Goal: Information Seeking & Learning: Learn about a topic

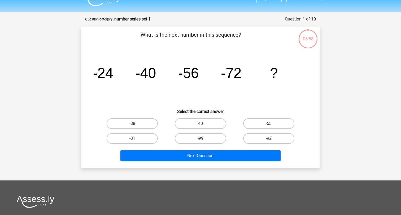
scroll to position [10, 0]
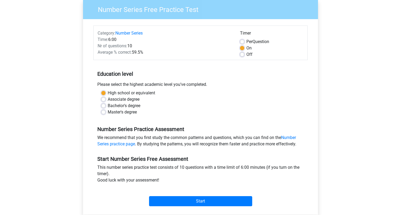
scroll to position [39, 0]
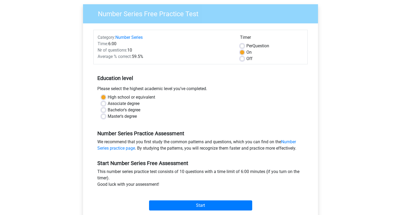
click at [247, 45] on label "Per Question" at bounding box center [258, 46] width 23 height 6
click at [243, 45] on input "Per Question" at bounding box center [242, 45] width 4 height 5
radio input "true"
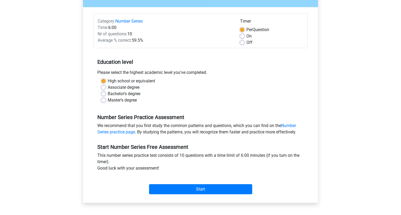
scroll to position [56, 0]
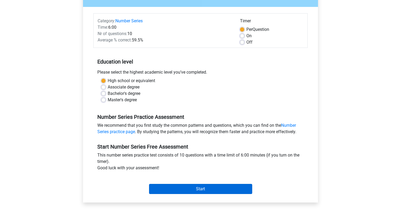
click at [219, 187] on input "Start" at bounding box center [200, 189] width 103 height 10
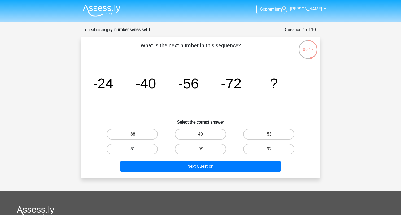
click at [149, 149] on label "-81" at bounding box center [132, 149] width 51 height 11
click at [136, 149] on input "-81" at bounding box center [133, 150] width 3 height 3
radio input "true"
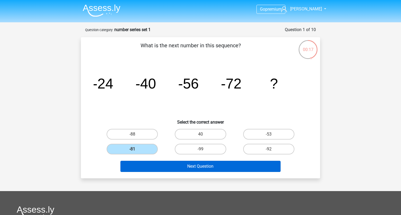
click at [189, 169] on button "Next Question" at bounding box center [201, 166] width 161 height 11
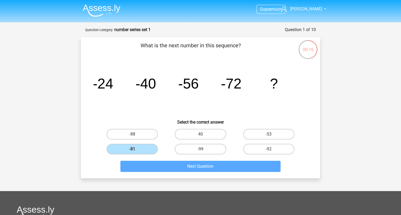
scroll to position [27, 0]
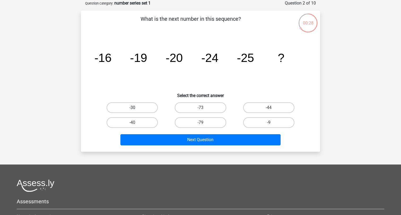
click at [146, 112] on label "-30" at bounding box center [132, 107] width 51 height 11
click at [136, 111] on input "-30" at bounding box center [133, 109] width 3 height 3
radio input "true"
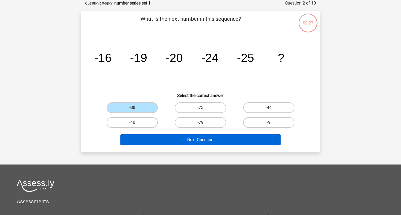
click at [200, 142] on button "Next Question" at bounding box center [201, 139] width 161 height 11
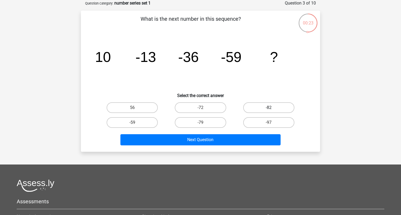
click at [277, 108] on label "-82" at bounding box center [268, 107] width 51 height 11
click at [272, 108] on input "-82" at bounding box center [270, 109] width 3 height 3
radio input "true"
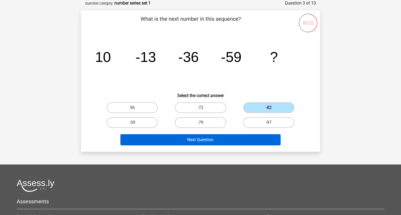
click at [253, 141] on button "Next Question" at bounding box center [201, 139] width 161 height 11
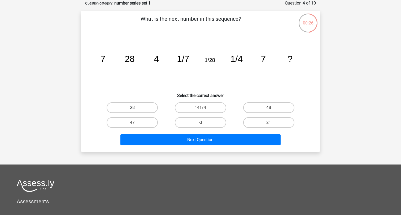
click at [144, 110] on label "28" at bounding box center [132, 107] width 51 height 11
click at [136, 110] on input "28" at bounding box center [133, 109] width 3 height 3
radio input "true"
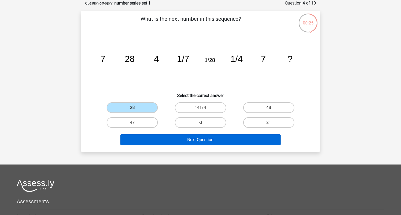
click at [194, 144] on button "Next Question" at bounding box center [201, 139] width 161 height 11
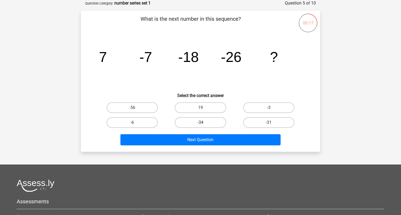
click at [207, 119] on label "-34" at bounding box center [200, 122] width 51 height 11
click at [204, 122] on input "-34" at bounding box center [202, 123] width 3 height 3
radio input "true"
click at [225, 146] on div "Next Question" at bounding box center [200, 140] width 205 height 13
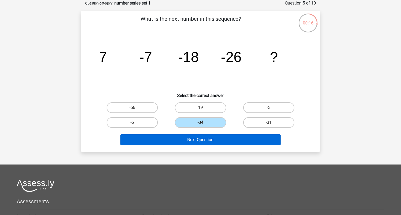
click at [225, 141] on button "Next Question" at bounding box center [201, 139] width 161 height 11
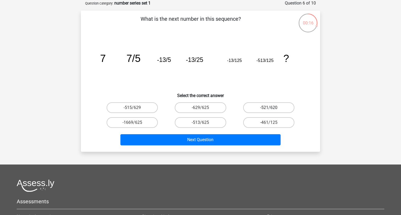
click at [263, 106] on label "-521/620" at bounding box center [268, 107] width 51 height 11
click at [269, 108] on input "-521/620" at bounding box center [270, 109] width 3 height 3
radio input "true"
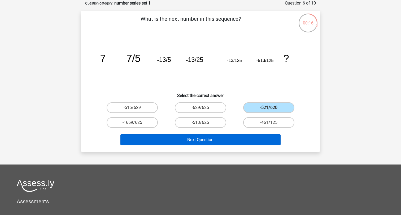
click at [255, 134] on button "Next Question" at bounding box center [201, 139] width 161 height 11
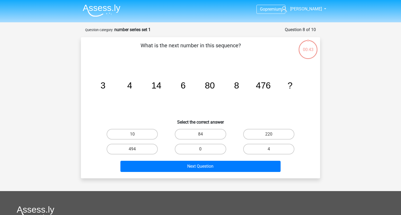
scroll to position [27, 0]
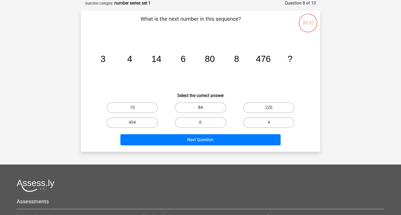
click at [216, 107] on label "84" at bounding box center [200, 107] width 51 height 11
click at [204, 108] on input "84" at bounding box center [202, 109] width 3 height 3
radio input "true"
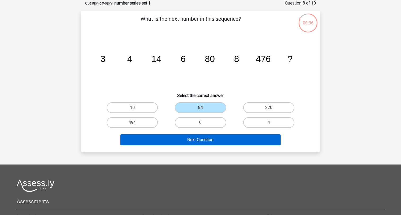
click at [219, 139] on button "Next Question" at bounding box center [201, 139] width 161 height 11
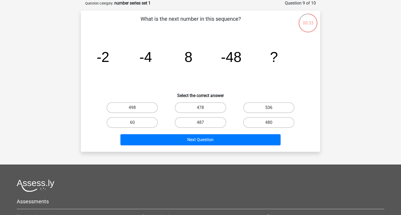
click at [258, 104] on label "536" at bounding box center [268, 107] width 51 height 11
click at [269, 108] on input "536" at bounding box center [270, 109] width 3 height 3
radio input "true"
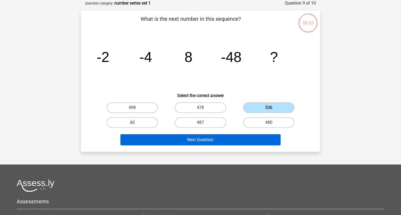
click at [237, 134] on button "Next Question" at bounding box center [201, 139] width 161 height 11
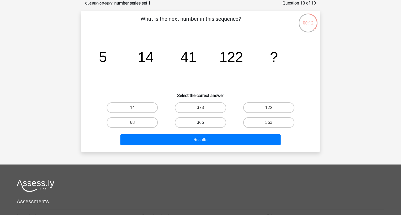
click at [206, 124] on label "365" at bounding box center [200, 122] width 51 height 11
click at [204, 124] on input "365" at bounding box center [202, 123] width 3 height 3
radio input "true"
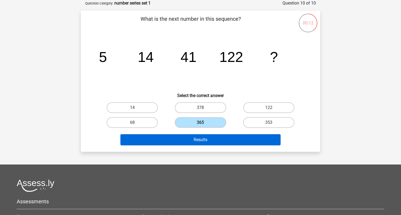
click at [227, 142] on button "Results" at bounding box center [201, 139] width 161 height 11
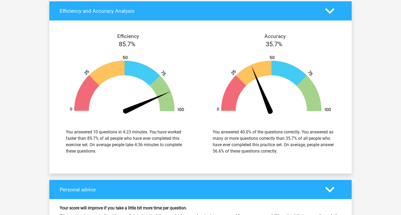
scroll to position [610, 0]
